Goal: Task Accomplishment & Management: Use online tool/utility

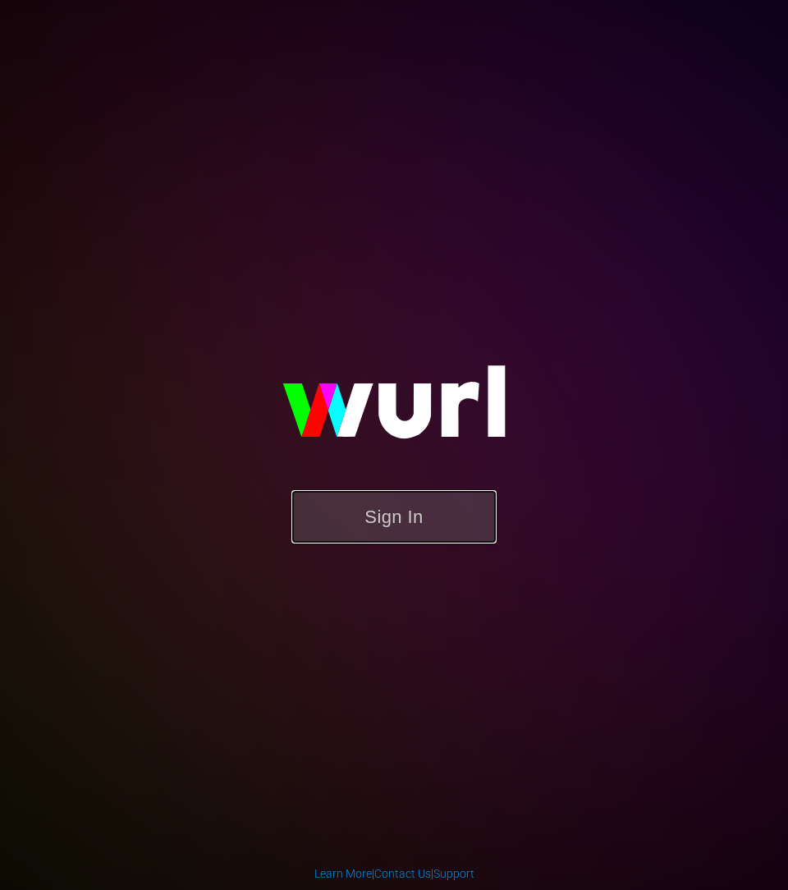
click at [366, 514] on button "Sign In" at bounding box center [393, 516] width 205 height 53
click at [403, 513] on button "Sign In" at bounding box center [393, 516] width 205 height 53
click at [585, 312] on div "Sign In" at bounding box center [394, 444] width 381 height 265
